Goal: Download file/media

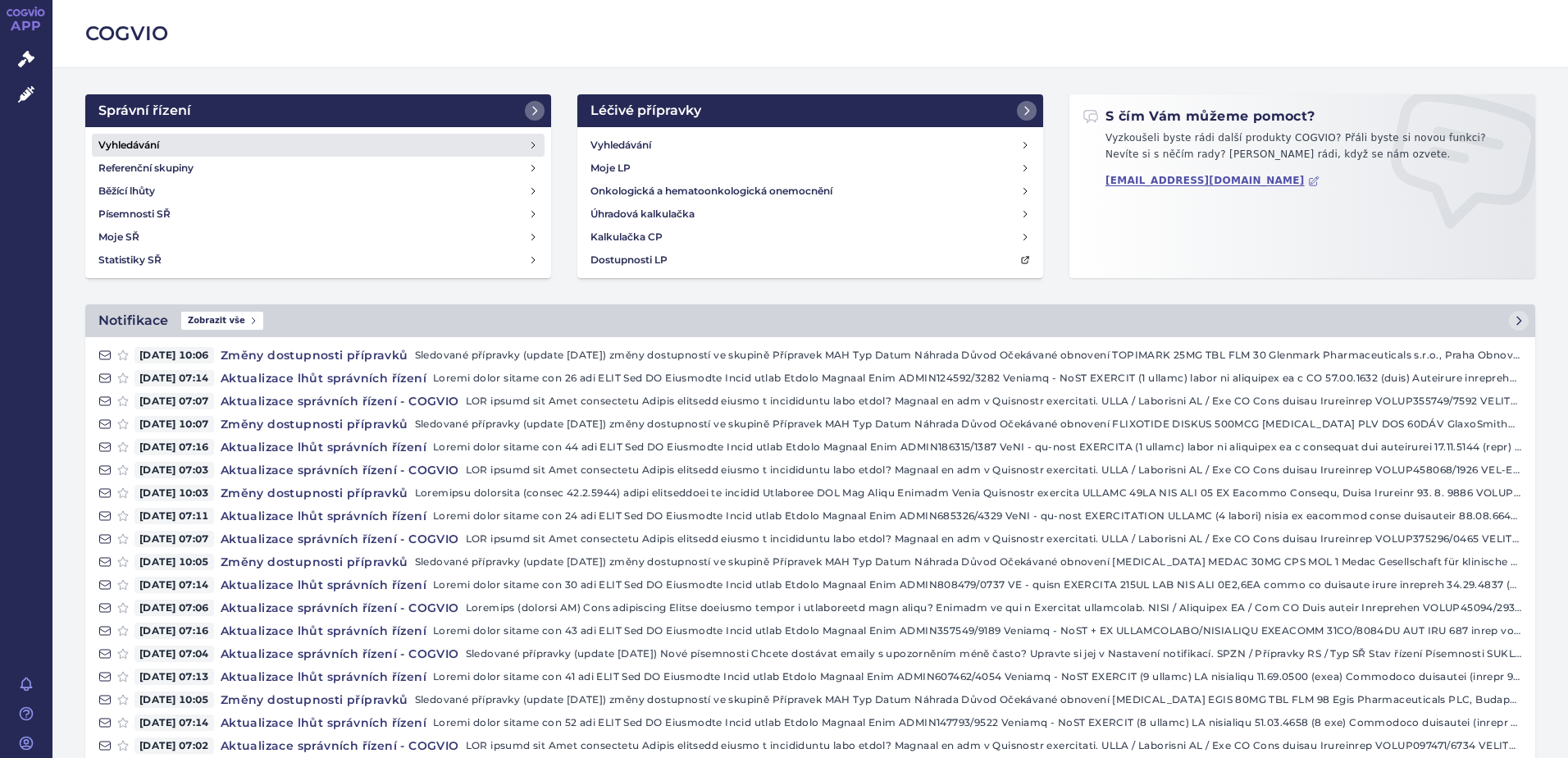
click at [137, 140] on h4 "Vyhledávání" at bounding box center [128, 145] width 60 height 16
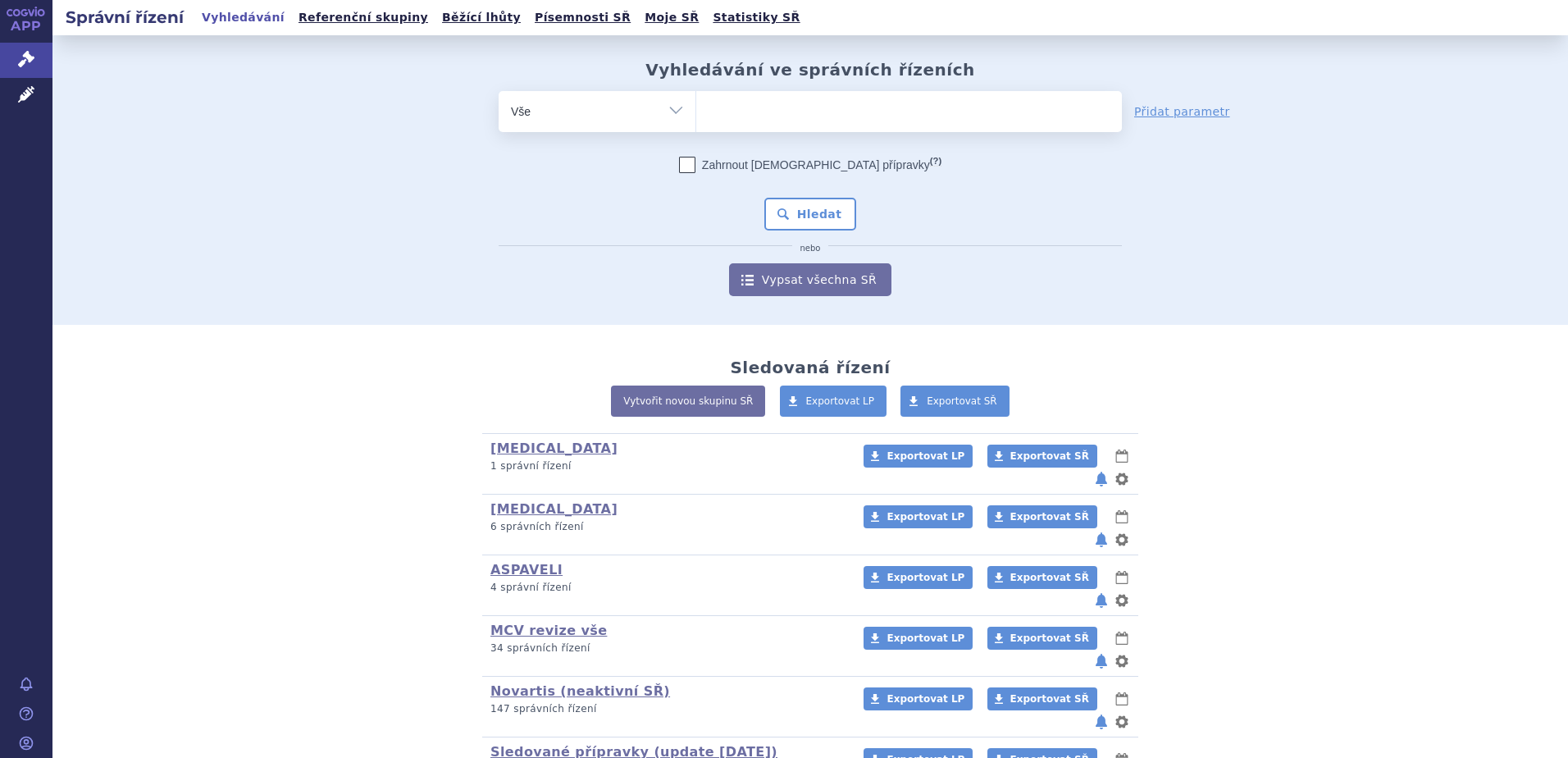
click at [780, 104] on ul at bounding box center [909, 108] width 426 height 35
click at [696, 104] on select at bounding box center [696, 110] width 1 height 41
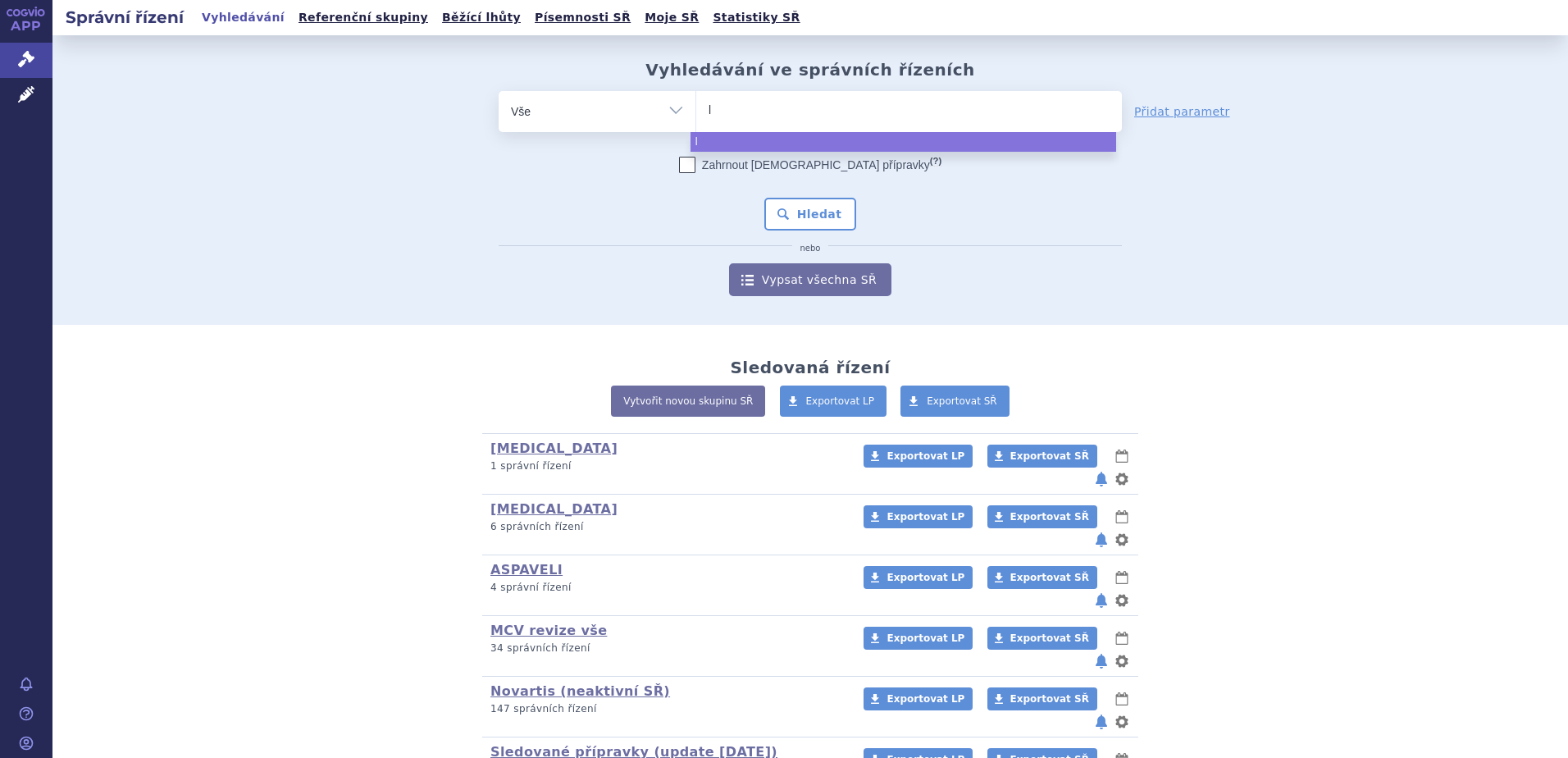
type input "le"
type input "leq"
type input "leqvi"
type input "leqvio"
select select "leqvio"
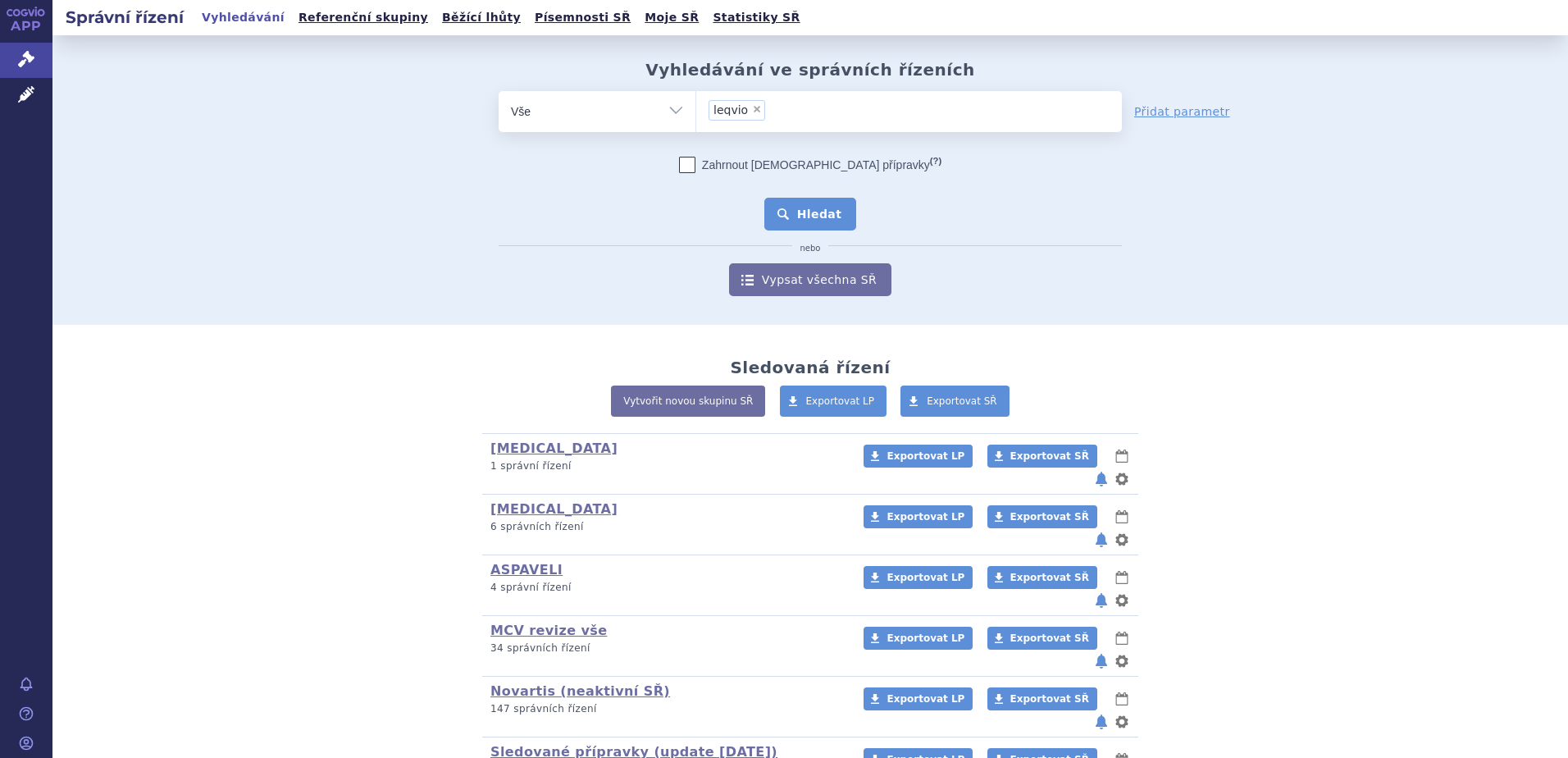
click at [801, 209] on button "Hledat" at bounding box center [810, 214] width 93 height 33
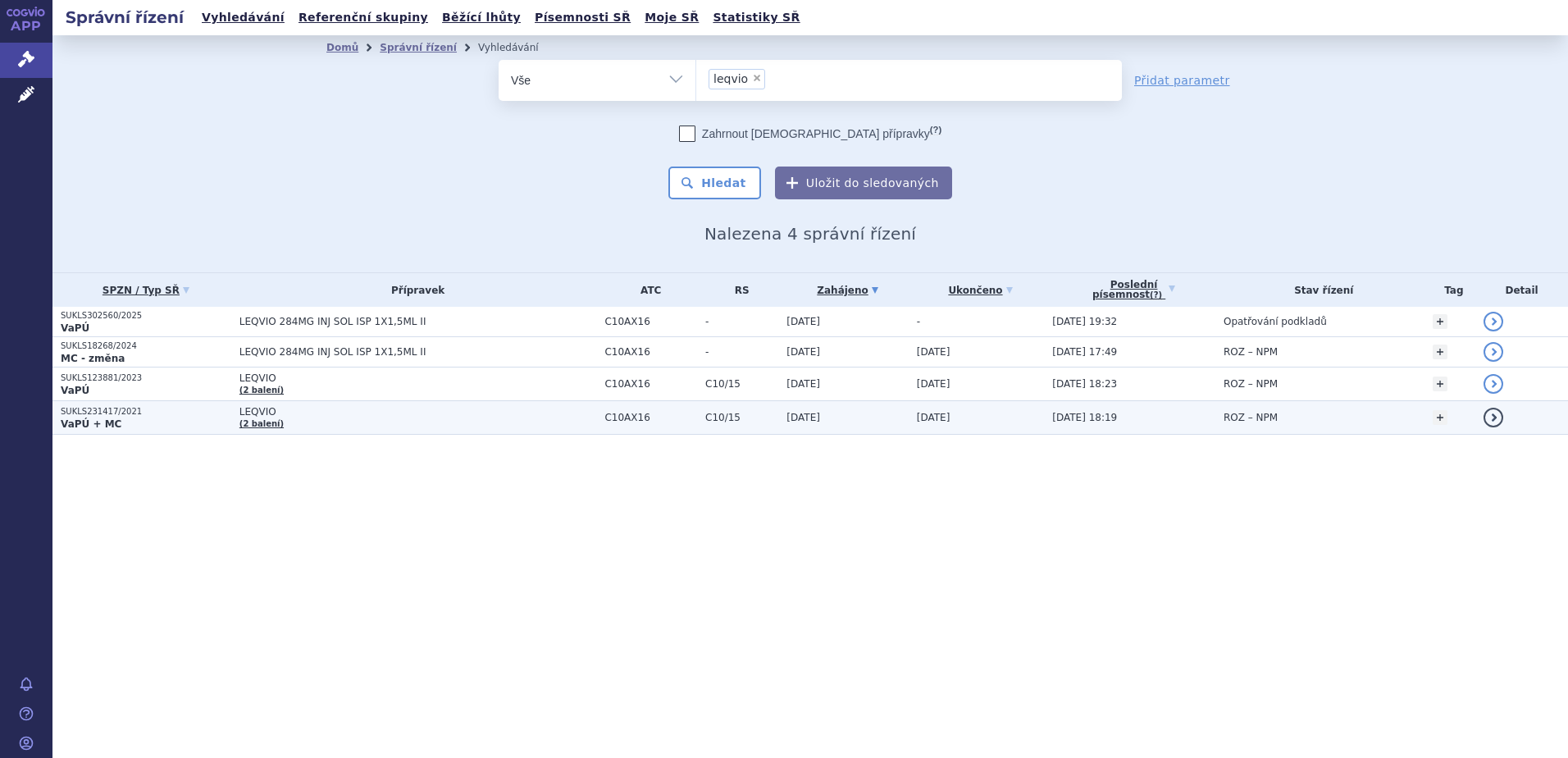
click at [82, 418] on strong "VaPÚ + MC" at bounding box center [91, 423] width 60 height 12
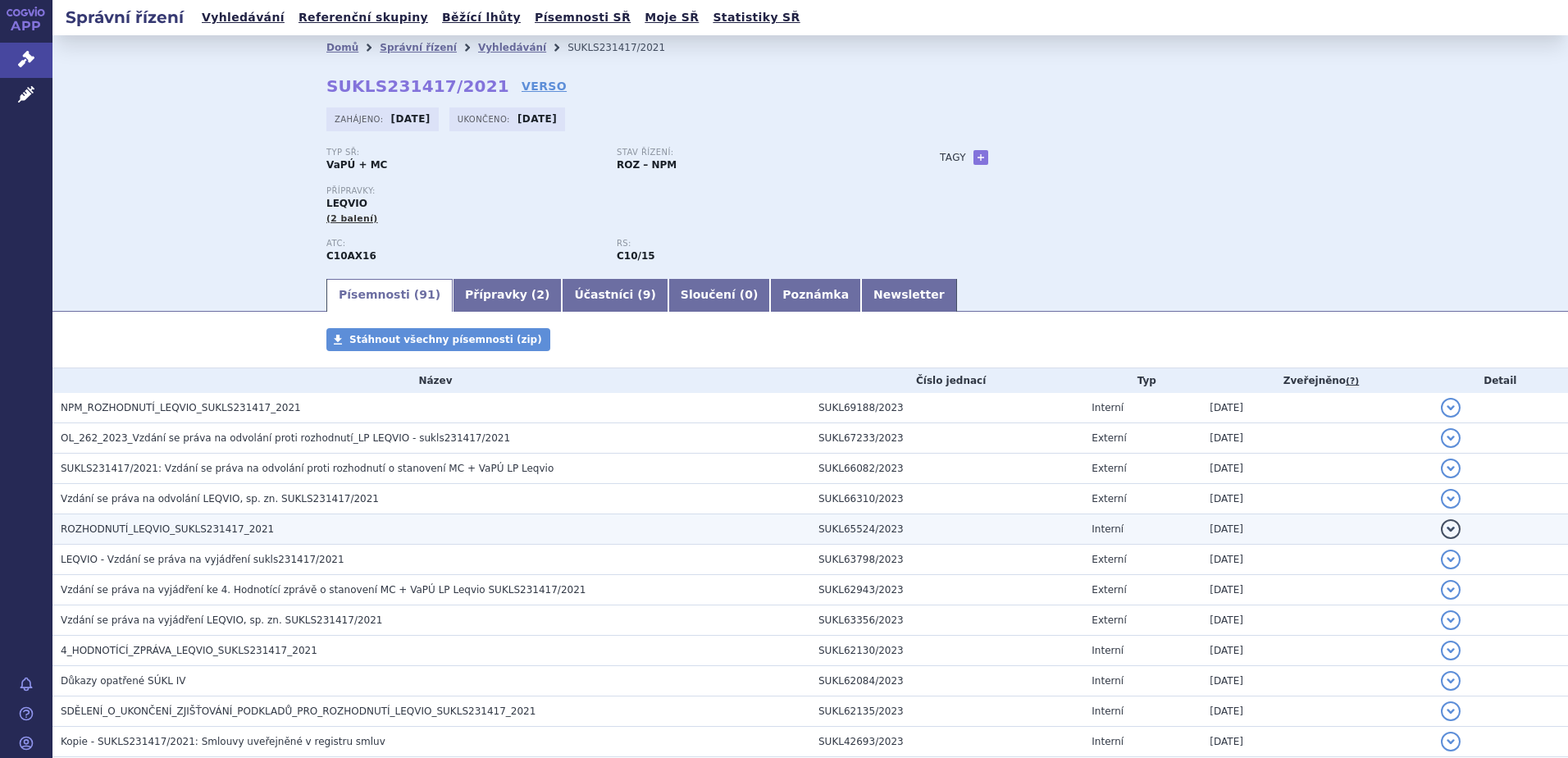
click at [127, 533] on span "ROZHODNUTÍ_LEQVIO_SUKLS231417_2021" at bounding box center [167, 529] width 214 height 12
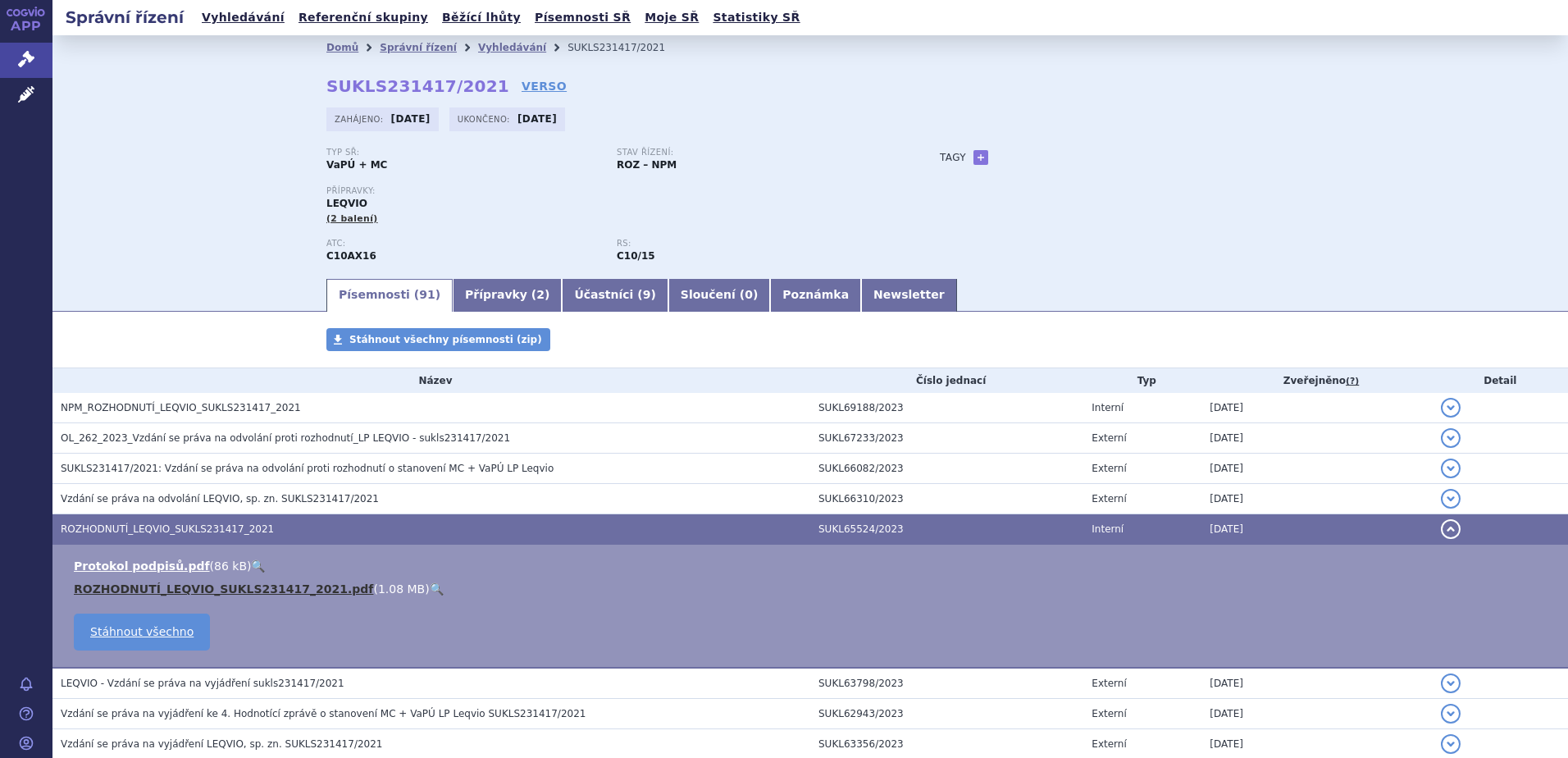
click at [136, 588] on link "ROZHODNUTÍ_LEQVIO_SUKLS231417_2021.pdf" at bounding box center [224, 588] width 300 height 13
